Goal: Task Accomplishment & Management: Use online tool/utility

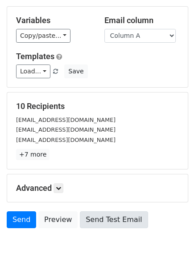
scroll to position [72, 0]
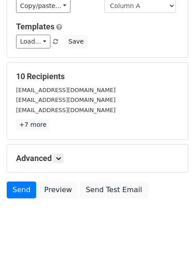
click at [57, 147] on div "Advanced Tracking Track Opens UTM Codes Track Clicks Filters Only include sprea…" at bounding box center [97, 159] width 180 height 28
click at [57, 159] on link at bounding box center [58, 159] width 10 height 10
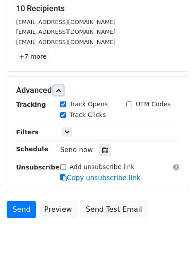
scroll to position [159, 0]
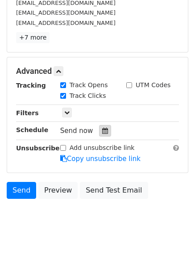
click at [99, 134] on div at bounding box center [105, 131] width 12 height 12
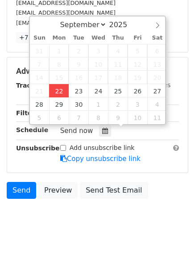
type input "2025-09-22 12:00"
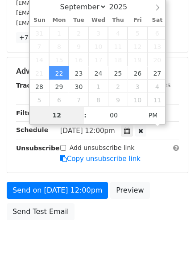
type input "4"
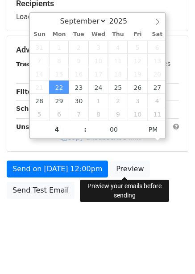
type input "2025-09-22 16:00"
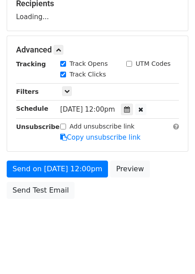
click at [138, 187] on div "Send on Sep 22 at 12:00pm Preview Send Test Email" at bounding box center [97, 182] width 195 height 43
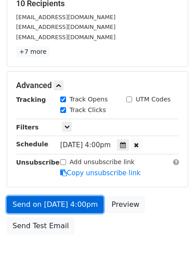
click at [87, 207] on link "Send on Sep 22 at 4:00pm" at bounding box center [55, 204] width 97 height 17
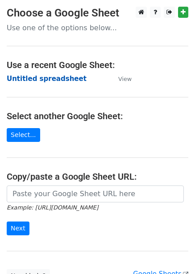
click at [57, 79] on strong "Untitled spreadsheet" at bounding box center [47, 79] width 80 height 8
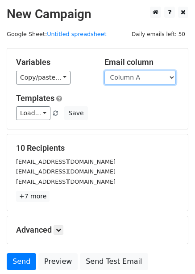
click at [135, 80] on select "Column A Column B Column C Column D Column E Column F" at bounding box center [139, 78] width 71 height 14
select select "Column B"
click at [104, 71] on select "Column A Column B Column C Column D Column E Column F" at bounding box center [139, 78] width 71 height 14
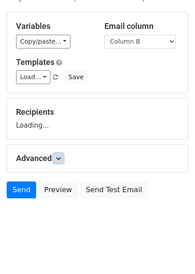
click at [63, 154] on link at bounding box center [58, 159] width 10 height 10
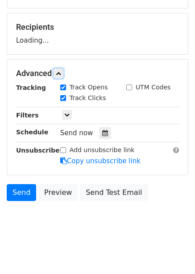
scroll to position [123, 0]
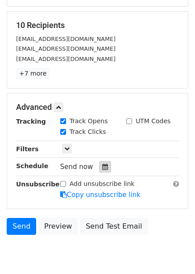
click at [103, 164] on icon at bounding box center [105, 167] width 6 height 6
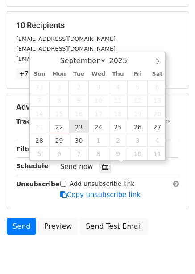
type input "2025-09-23 12:00"
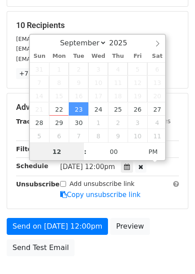
scroll to position [0, 0]
click at [59, 154] on input "4" at bounding box center [57, 151] width 54 height 18
type input "5"
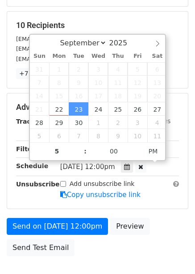
type input "2025-09-23 17:00"
click at [154, 218] on div "Send on Sep 23 at 12:00pm Preview Send Test Email" at bounding box center [97, 239] width 195 height 43
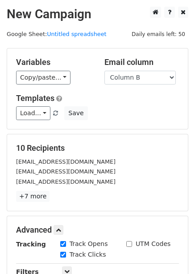
scroll to position [178, 0]
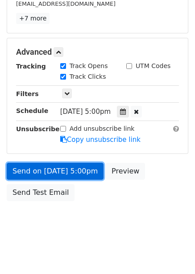
click at [78, 166] on link "Send on Sep 23 at 5:00pm" at bounding box center [55, 171] width 97 height 17
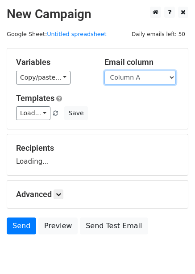
drag, startPoint x: 0, startPoint y: 0, endPoint x: 130, endPoint y: 77, distance: 151.4
click at [130, 77] on select "Column A Column B Column C Column D Column E Column F" at bounding box center [139, 78] width 71 height 14
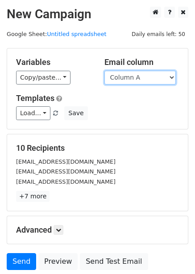
drag, startPoint x: 140, startPoint y: 76, endPoint x: 138, endPoint y: 83, distance: 7.3
click at [140, 76] on select "Column A Column B Column C Column D Column E Column F" at bounding box center [139, 78] width 71 height 14
select select "Column C"
click at [104, 71] on select "Column A Column B Column C Column D Column E Column F" at bounding box center [139, 78] width 71 height 14
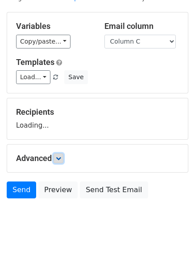
click at [61, 161] on icon at bounding box center [58, 158] width 5 height 5
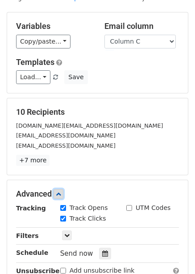
scroll to position [123, 0]
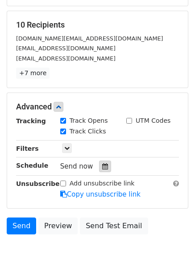
click at [102, 164] on icon at bounding box center [105, 166] width 6 height 6
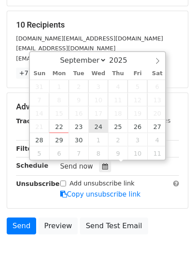
type input "[DATE] 12:00"
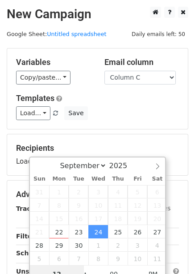
scroll to position [145, 0]
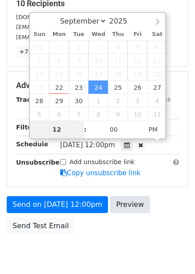
type input "6"
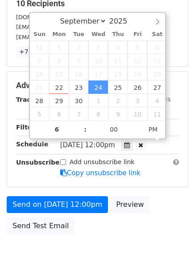
type input "2025-09-24 18:00"
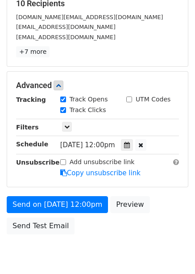
click at [145, 226] on div "Send on Sep 24 at 12:00pm Preview Send Test Email" at bounding box center [97, 217] width 195 height 43
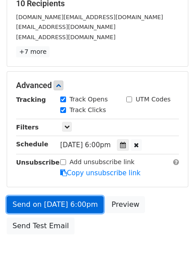
click at [83, 198] on link "Send on Sep 24 at 6:00pm" at bounding box center [55, 204] width 97 height 17
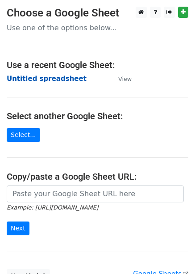
click at [65, 77] on strong "Untitled spreadsheet" at bounding box center [47, 79] width 80 height 8
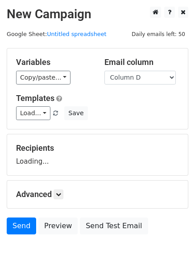
select select "Column D"
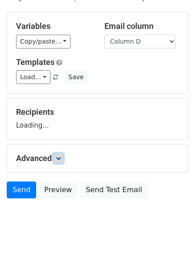
click at [61, 158] on icon at bounding box center [58, 158] width 5 height 5
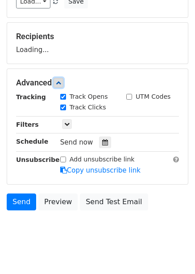
scroll to position [113, 0]
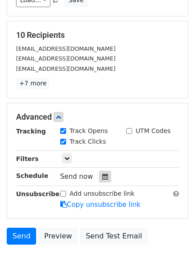
click at [103, 177] on icon at bounding box center [105, 177] width 6 height 6
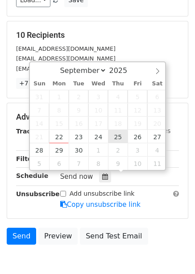
type input "2025-09-25 12:00"
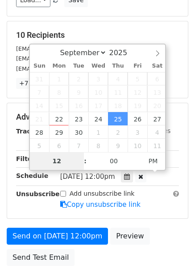
type input "7"
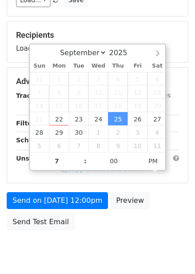
type input "2025-09-25 19:00"
click at [161, 215] on div "Send on Sep 25 at 12:00pm Preview Send Test Email" at bounding box center [97, 213] width 195 height 43
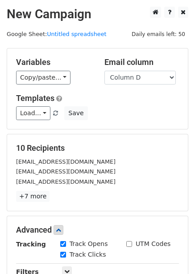
scroll to position [180, 0]
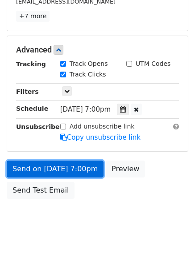
click at [84, 171] on link "Send on Sep 25 at 7:00pm" at bounding box center [55, 169] width 97 height 17
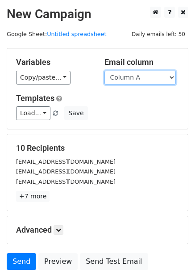
drag, startPoint x: 159, startPoint y: 78, endPoint x: 159, endPoint y: 83, distance: 4.9
click at [159, 78] on select "Column A Column B Column C Column D Column E Column F" at bounding box center [139, 78] width 71 height 14
select select "Column E"
click at [104, 71] on select "Column A Column B Column C Column D Column E Column F" at bounding box center [139, 78] width 71 height 14
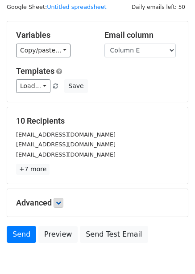
click at [61, 168] on p "+7 more" at bounding box center [97, 169] width 163 height 11
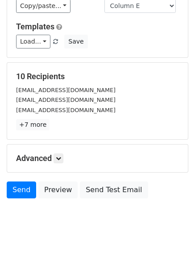
click at [61, 149] on div "Advanced Tracking Track Opens UTM Codes Track Clicks Filters Only include sprea…" at bounding box center [97, 159] width 180 height 28
click at [61, 157] on icon at bounding box center [58, 158] width 5 height 5
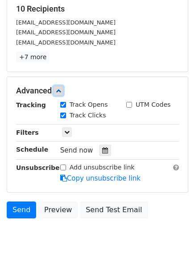
scroll to position [140, 0]
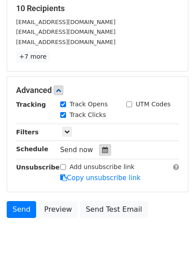
click at [105, 145] on div at bounding box center [105, 150] width 12 height 12
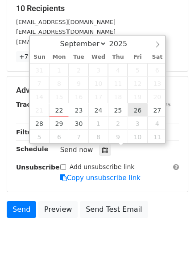
type input "[DATE] 12:00"
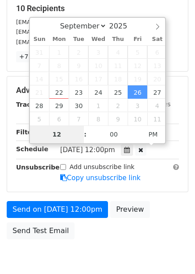
type input "8"
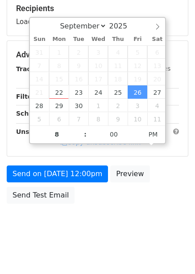
type input "[DATE] 20:00"
click at [163, 196] on div "Send on [DATE] 12:00pm Preview Send Test Email" at bounding box center [97, 187] width 195 height 43
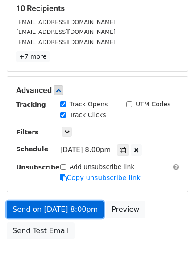
click at [73, 201] on link "Send on [DATE] 8:00pm" at bounding box center [55, 209] width 97 height 17
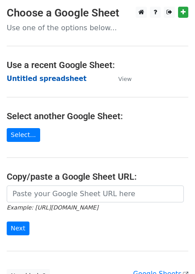
click at [44, 79] on strong "Untitled spreadsheet" at bounding box center [47, 79] width 80 height 8
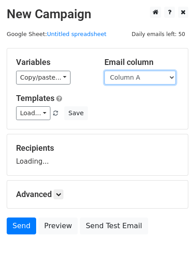
click at [135, 84] on select "Column A Column B Column C Column D Column E Column F" at bounding box center [139, 78] width 71 height 14
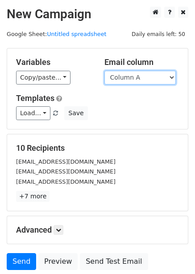
drag, startPoint x: 135, startPoint y: 75, endPoint x: 136, endPoint y: 80, distance: 5.4
click at [135, 75] on select "Column A Column B Column C Column D Column E Column F" at bounding box center [139, 78] width 71 height 14
select select "Column F"
click at [104, 71] on select "Column A Column B Column C Column D Column E Column F" at bounding box center [139, 78] width 71 height 14
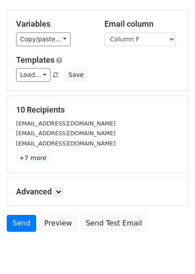
scroll to position [72, 0]
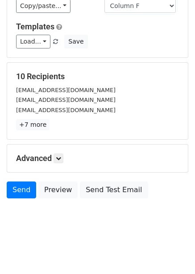
click at [61, 153] on div "Advanced Tracking Track Opens UTM Codes Track Clicks Filters Only include sprea…" at bounding box center [97, 159] width 180 height 28
click at [61, 163] on link at bounding box center [58, 159] width 10 height 10
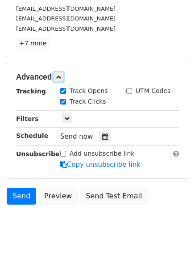
scroll to position [159, 0]
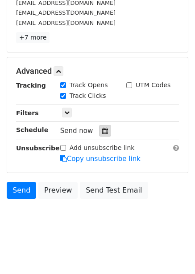
click at [104, 135] on div at bounding box center [105, 131] width 12 height 12
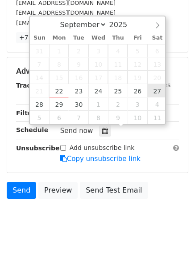
type input "2025-09-27 12:00"
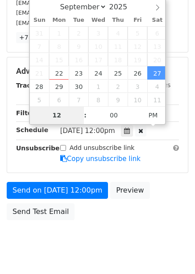
type input "9"
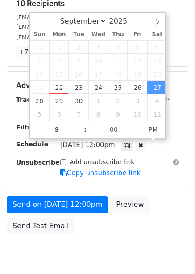
type input "2025-09-27 21:00"
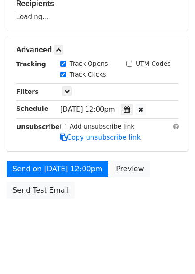
click at [179, 207] on body "New Campaign Daily emails left: 50 Google Sheet: Untitled spreadsheet Variables…" at bounding box center [97, 50] width 195 height 377
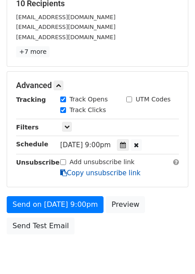
click at [88, 171] on link "Copy unsubscribe link" at bounding box center [100, 173] width 80 height 8
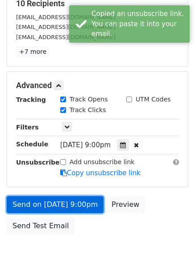
click at [76, 202] on link "Send on Sep 27 at 9:00pm" at bounding box center [55, 204] width 97 height 17
